Goal: Task Accomplishment & Management: Manage account settings

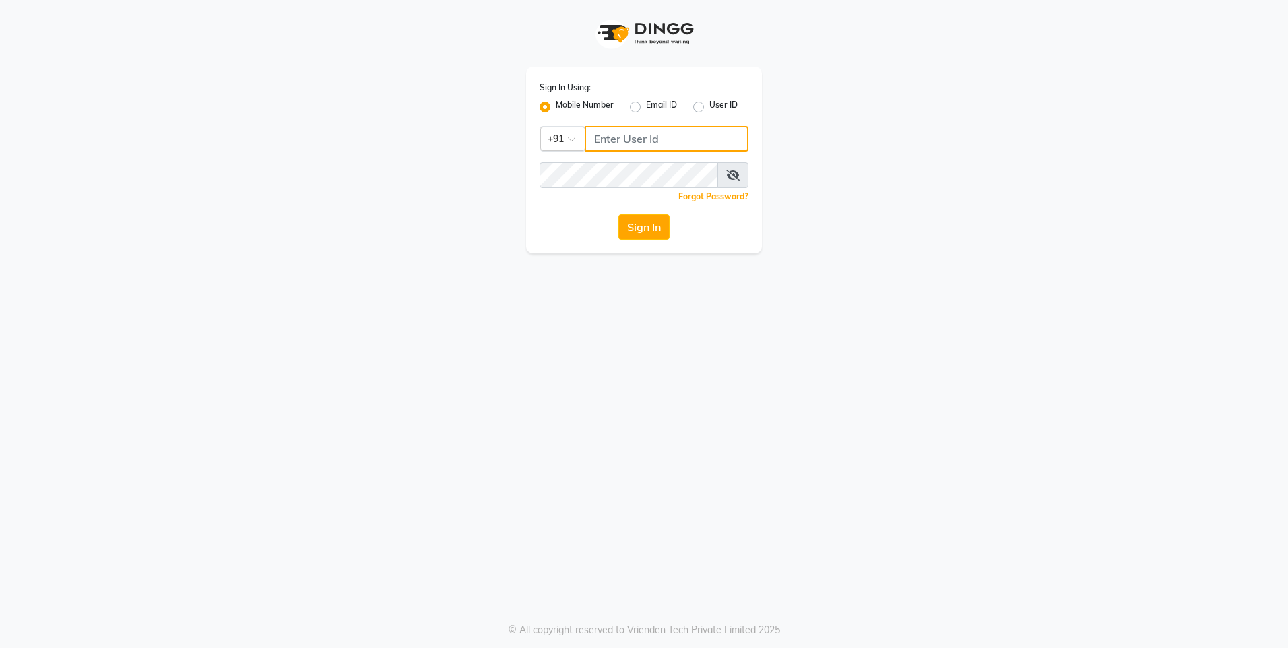
click at [634, 131] on input "Username" at bounding box center [667, 139] width 164 height 26
click at [649, 230] on button "Sign In" at bounding box center [643, 227] width 51 height 26
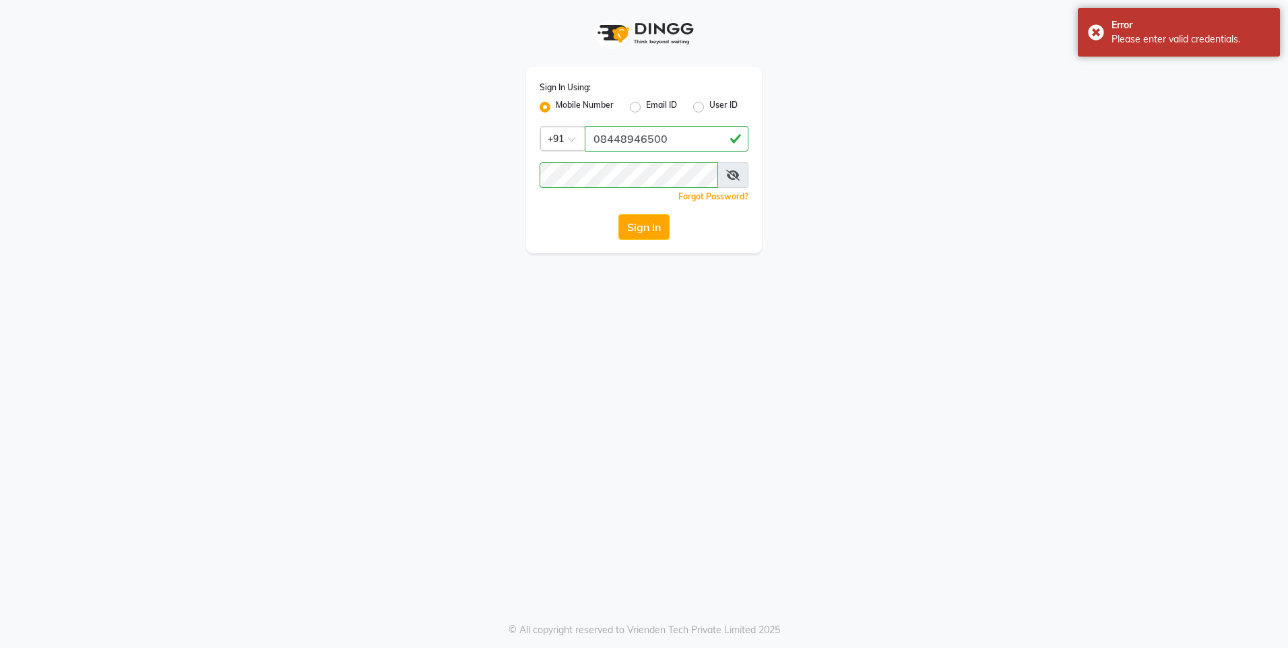
click at [736, 176] on icon at bounding box center [732, 175] width 13 height 11
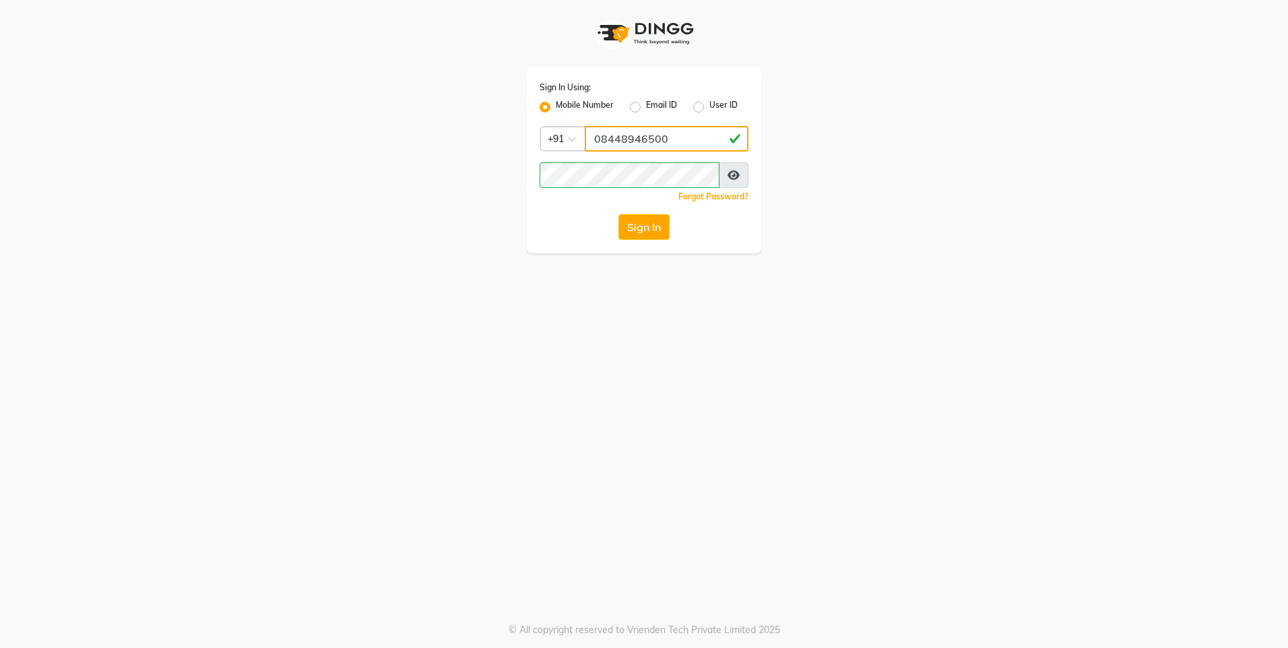
click at [670, 137] on input "08448946500" at bounding box center [667, 139] width 164 height 26
type input "0"
type input "8448946500"
click at [928, 209] on div "Sign In Using: Mobile Number Email ID User ID Country Code × [PHONE_NUMBER] Rem…" at bounding box center [644, 126] width 768 height 253
click at [649, 232] on button "Sign In" at bounding box center [643, 227] width 51 height 26
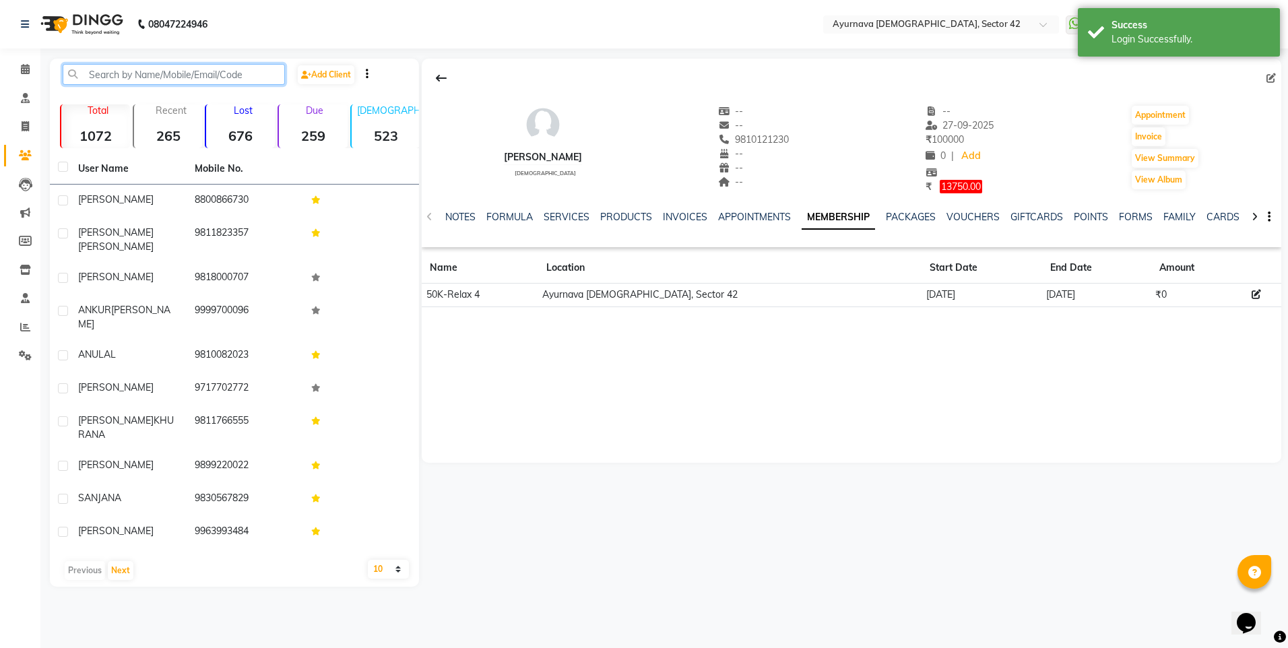
drag, startPoint x: 129, startPoint y: 79, endPoint x: 464, endPoint y: 149, distance: 342.0
click at [280, 121] on div "Add Client Total 1072 Recent 265 Lost 676 Due 259 [DEMOGRAPHIC_DATA] 523 [DEMOG…" at bounding box center [234, 323] width 369 height 528
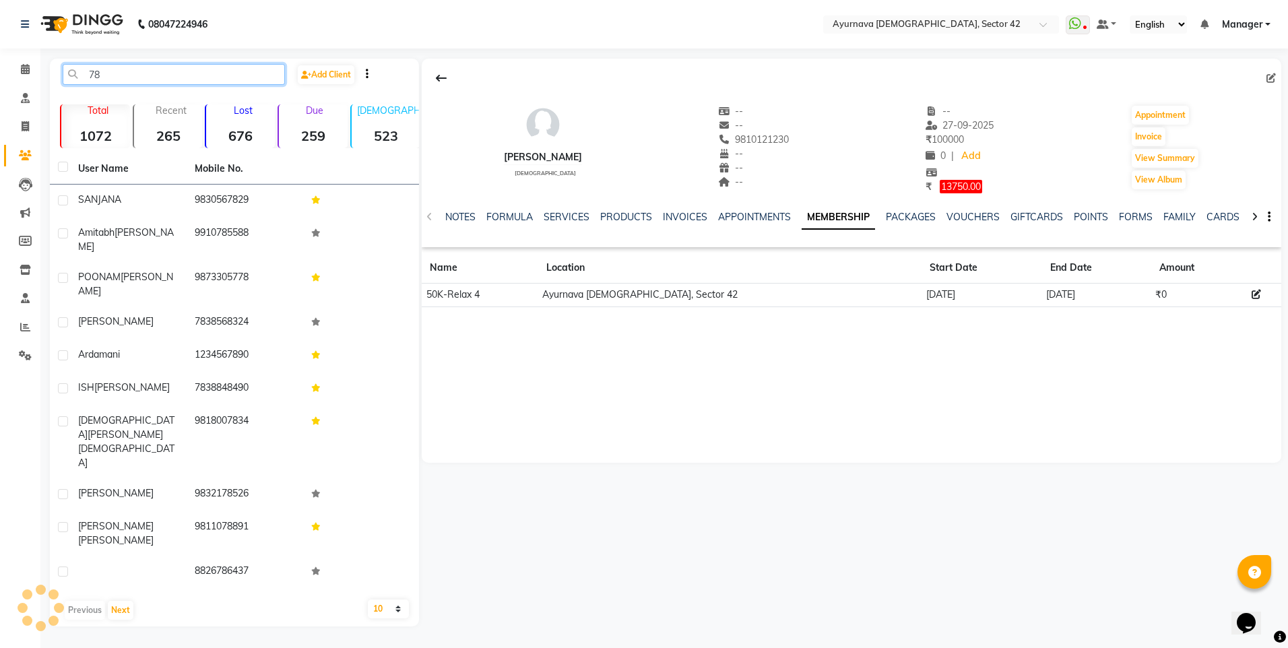
type input "7"
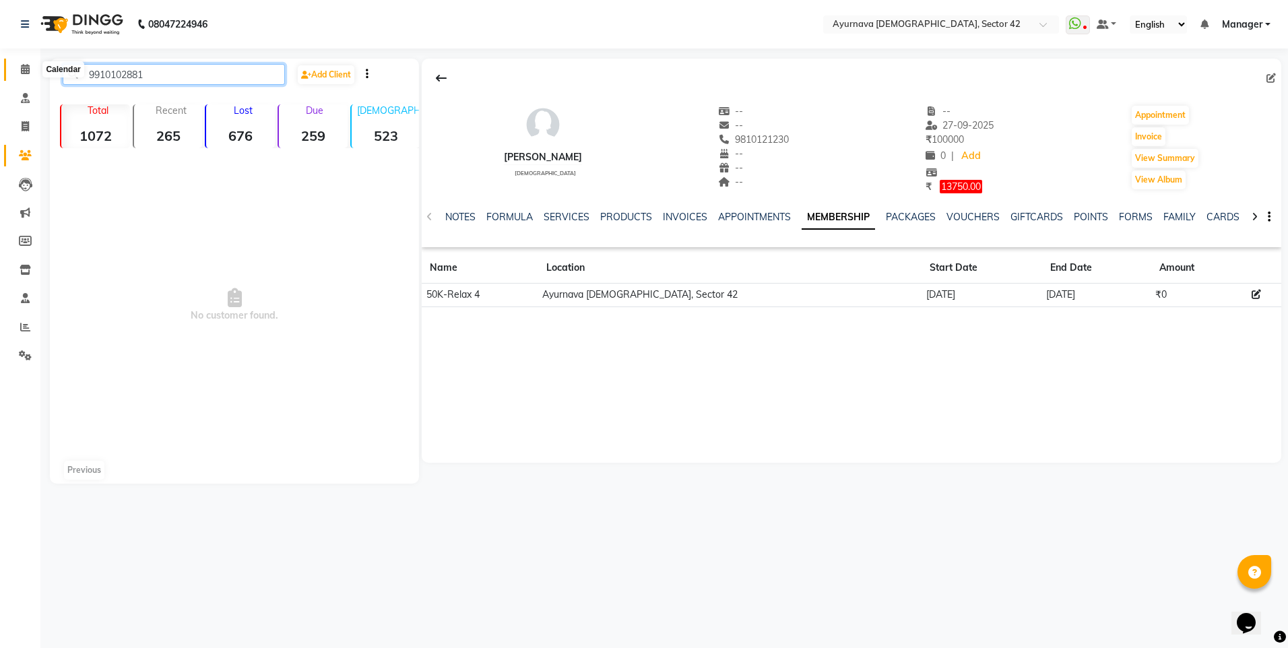
type input "9910102881"
drag, startPoint x: 30, startPoint y: 69, endPoint x: 24, endPoint y: 69, distance: 6.8
click at [29, 70] on span at bounding box center [25, 69] width 24 height 15
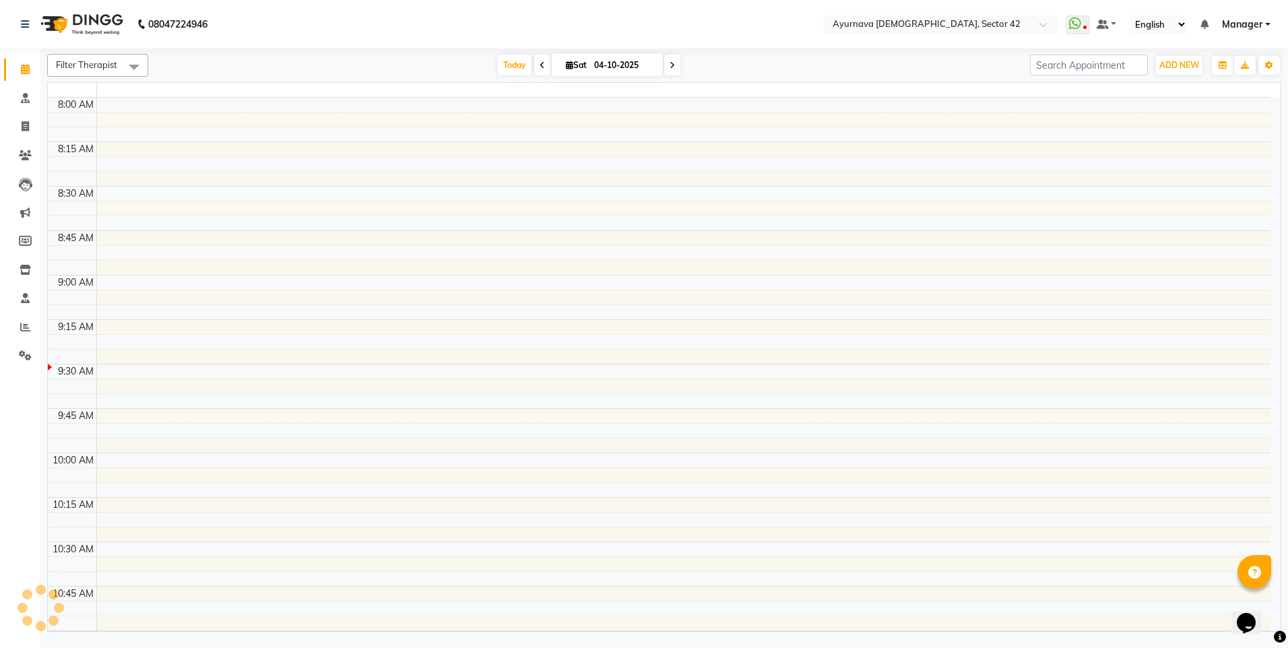
click at [24, 69] on icon at bounding box center [25, 69] width 9 height 10
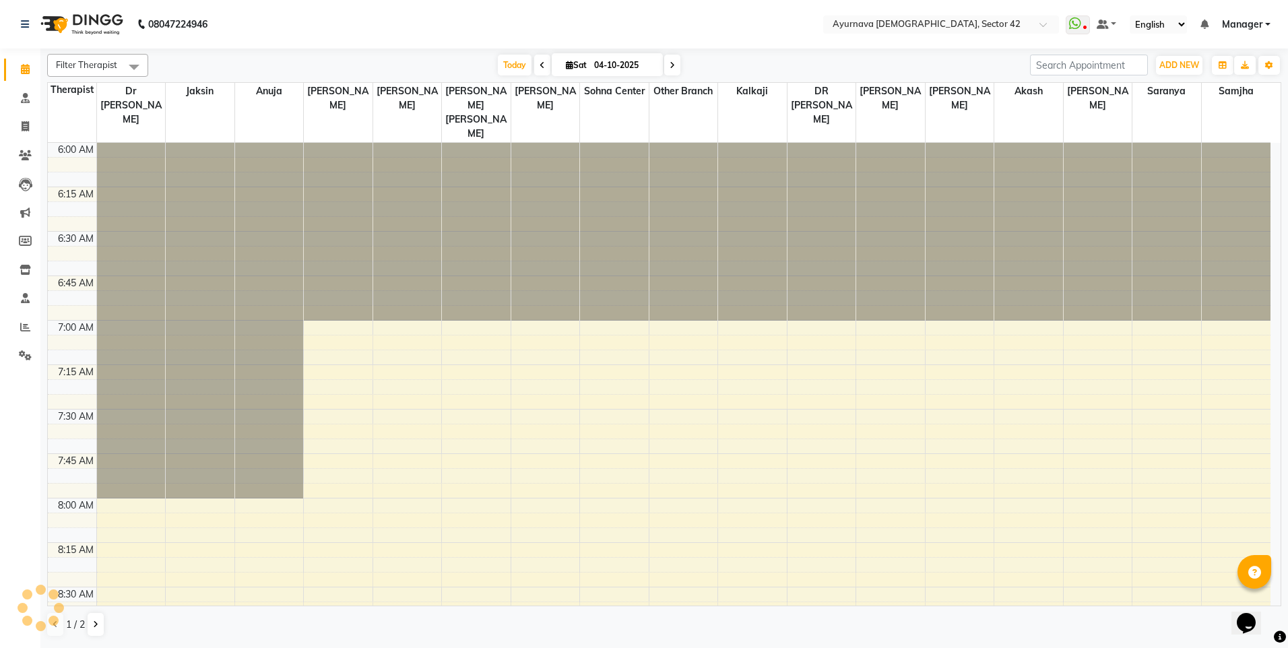
scroll to position [534, 0]
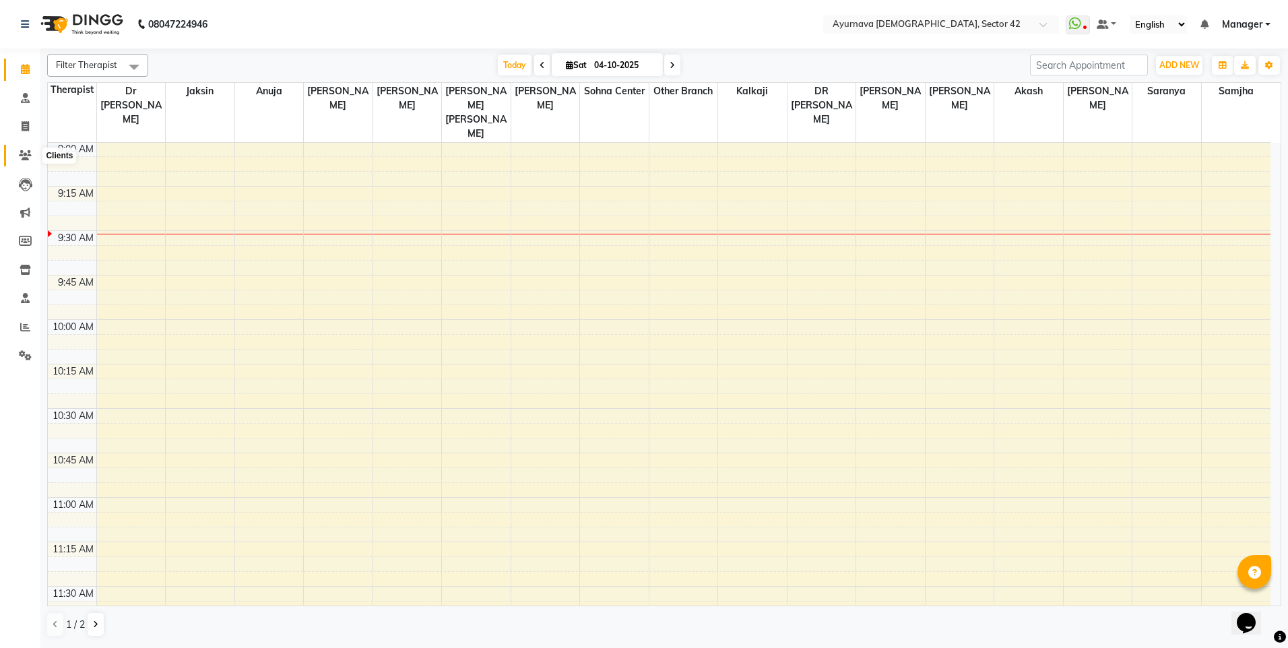
click at [23, 160] on icon at bounding box center [25, 155] width 13 height 10
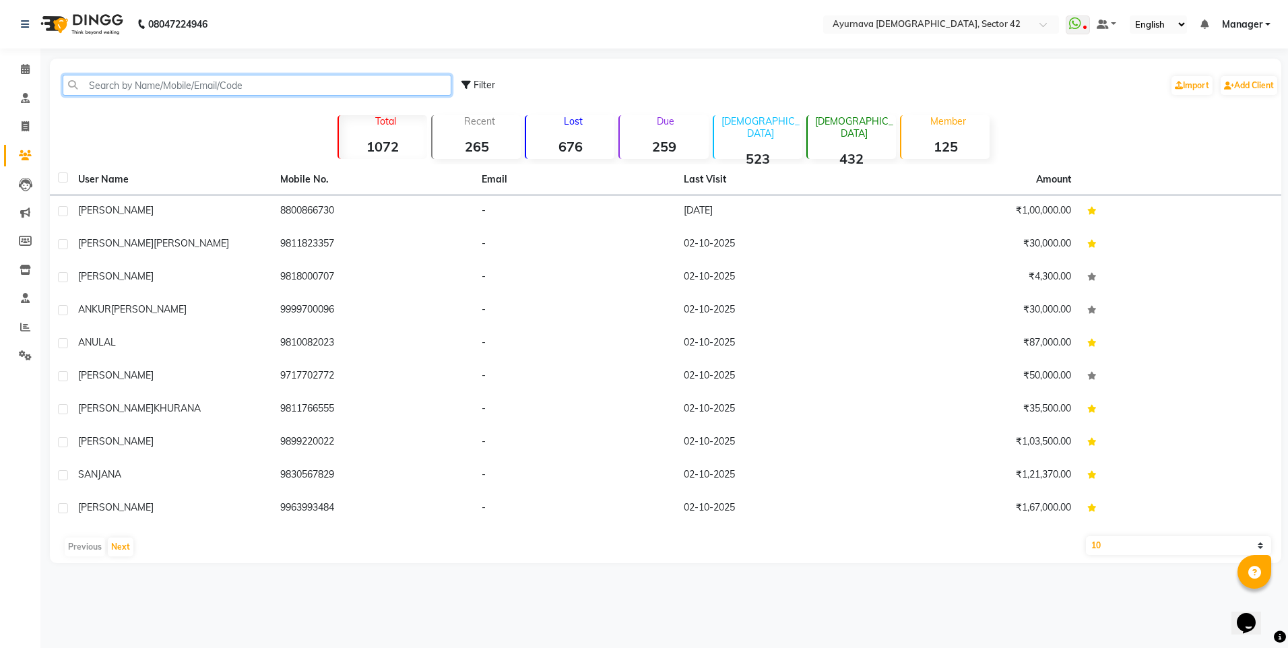
drag, startPoint x: 102, startPoint y: 85, endPoint x: 148, endPoint y: 87, distance: 45.8
click at [109, 86] on input "text" at bounding box center [257, 85] width 389 height 21
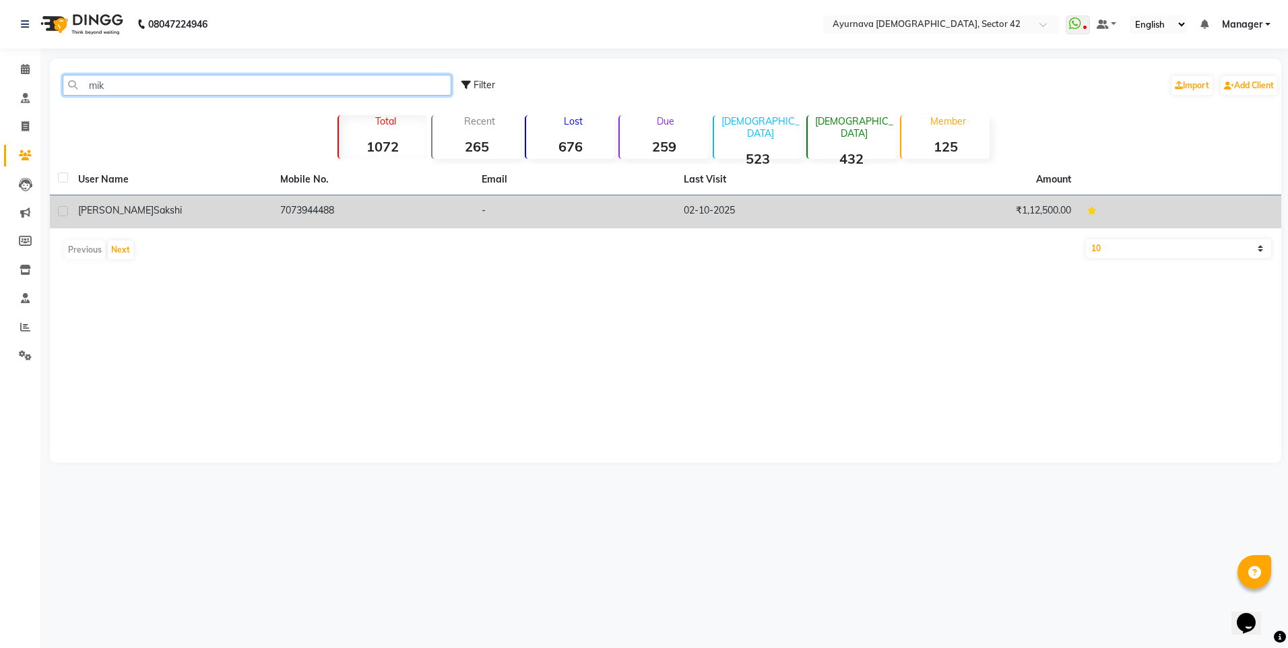
type input "mik"
click at [154, 211] on span "sakshi" at bounding box center [168, 210] width 28 height 12
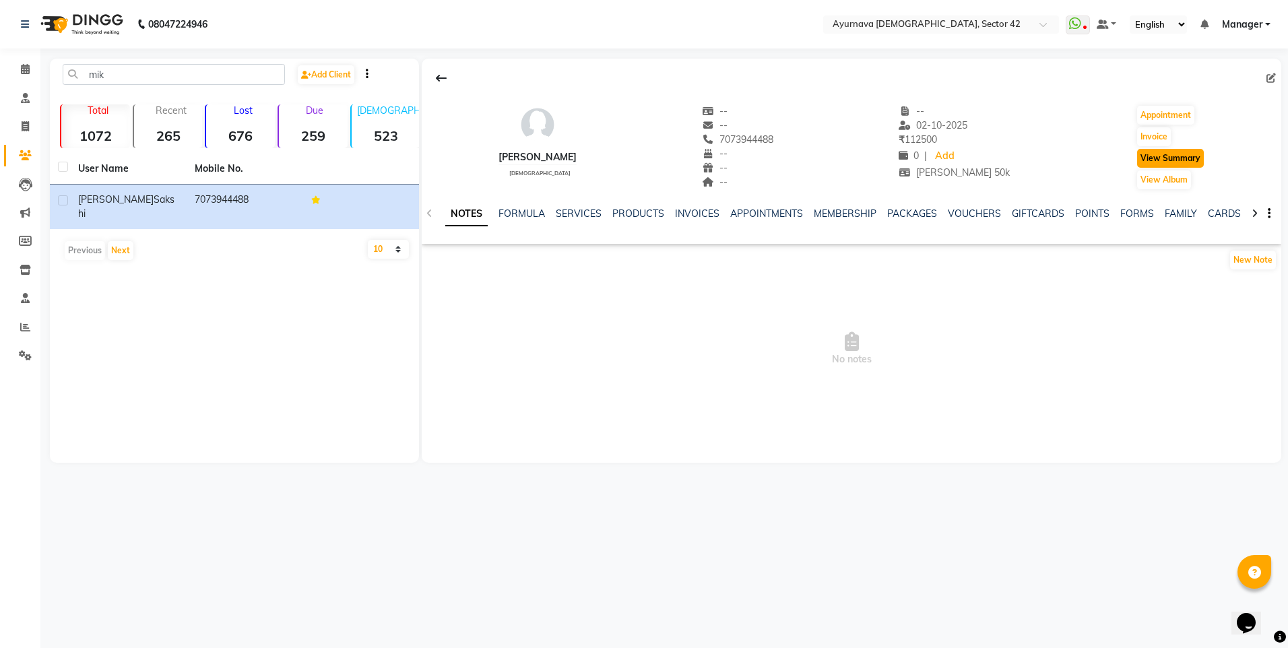
click at [1171, 160] on button "View Summary" at bounding box center [1170, 158] width 67 height 19
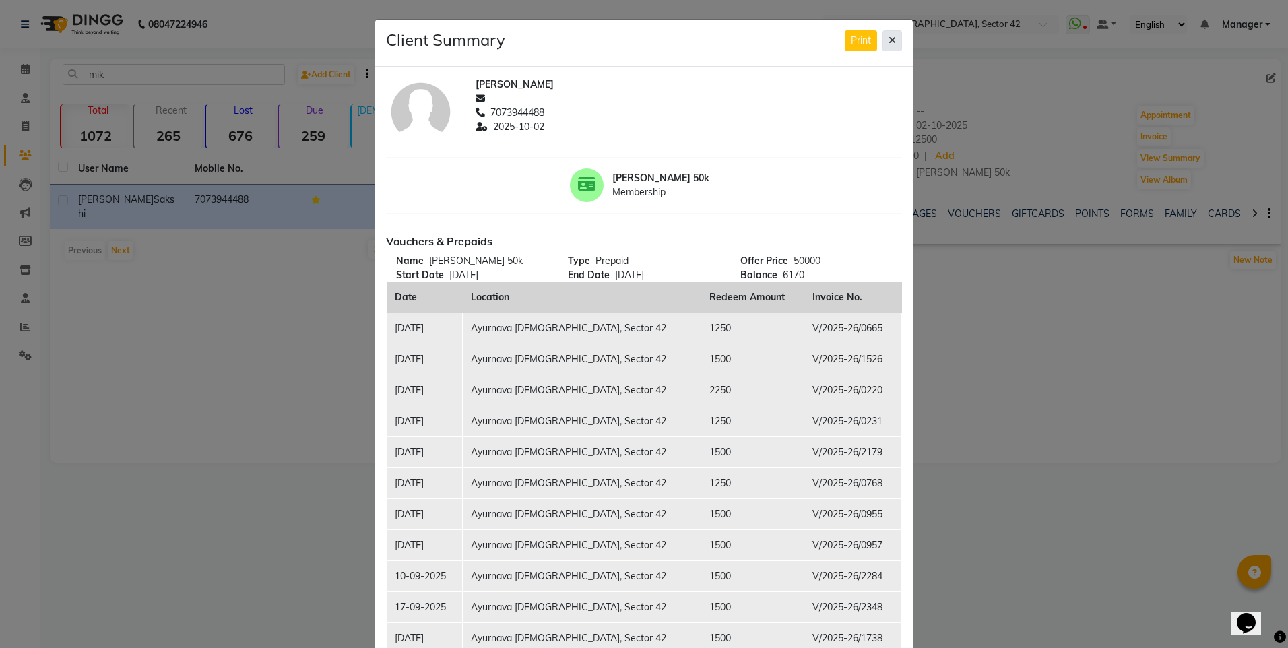
click at [888, 41] on icon at bounding box center [891, 40] width 7 height 9
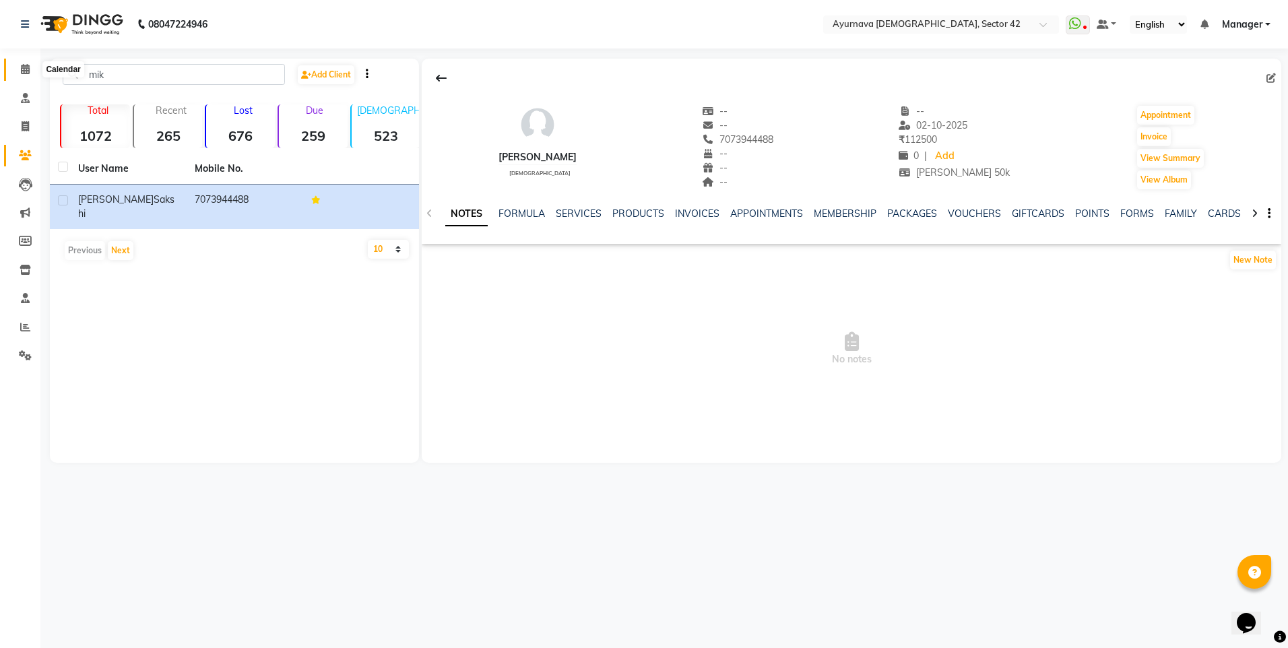
click at [28, 73] on icon at bounding box center [25, 69] width 9 height 10
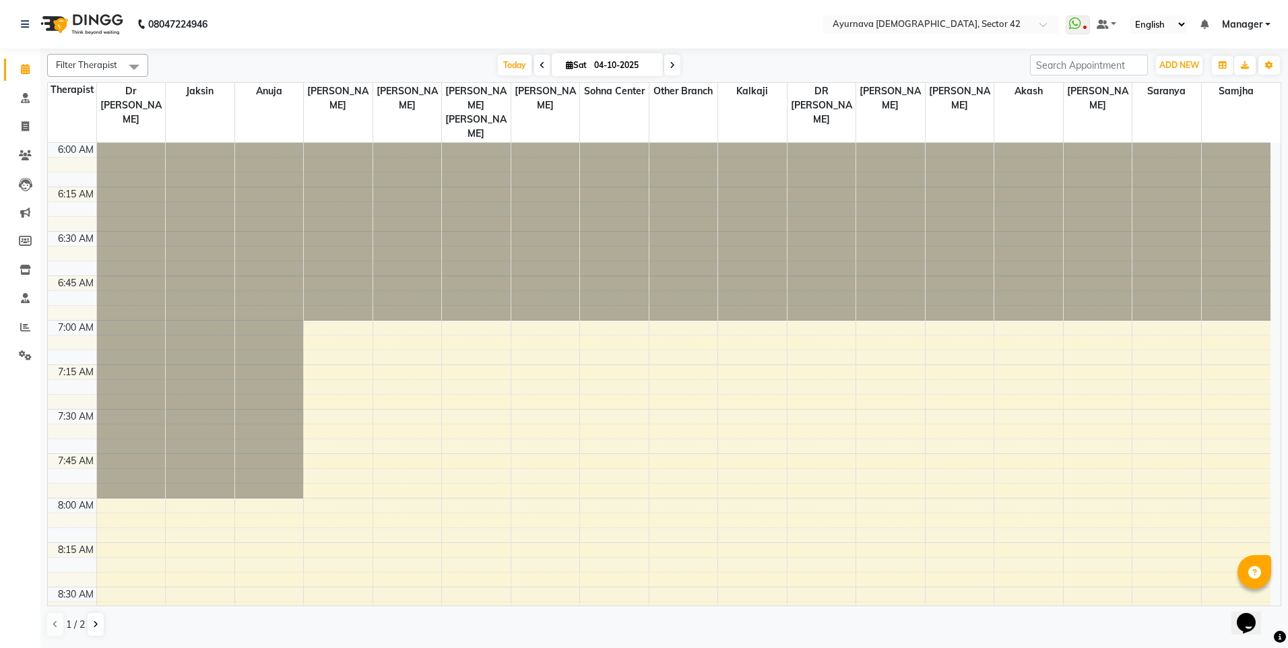
click at [4, 59] on link "Calendar" at bounding box center [20, 70] width 32 height 22
